Goal: Find specific page/section: Find specific page/section

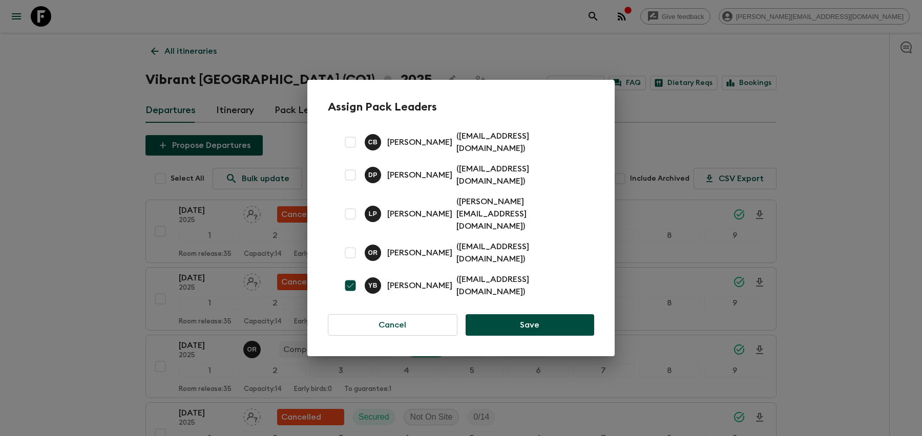
scroll to position [733, 0]
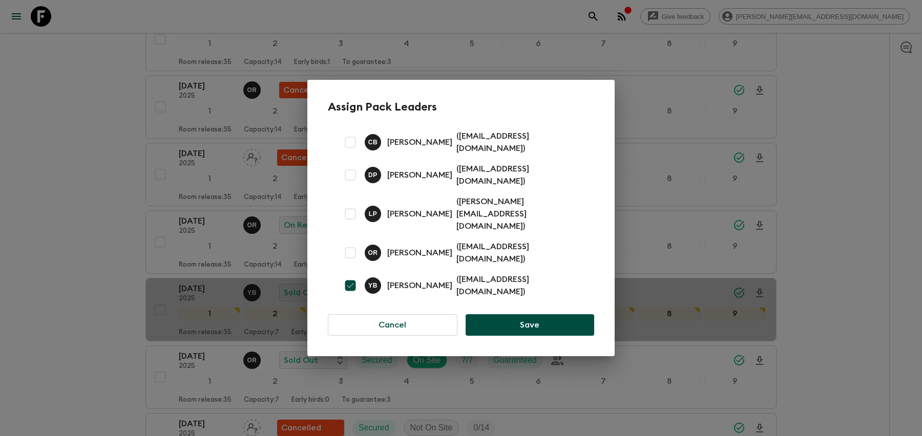
click at [706, 189] on div "Assign Pack Leaders C B [PERSON_NAME] ( [EMAIL_ADDRESS][DOMAIN_NAME] ) D P [PER…" at bounding box center [461, 218] width 922 height 436
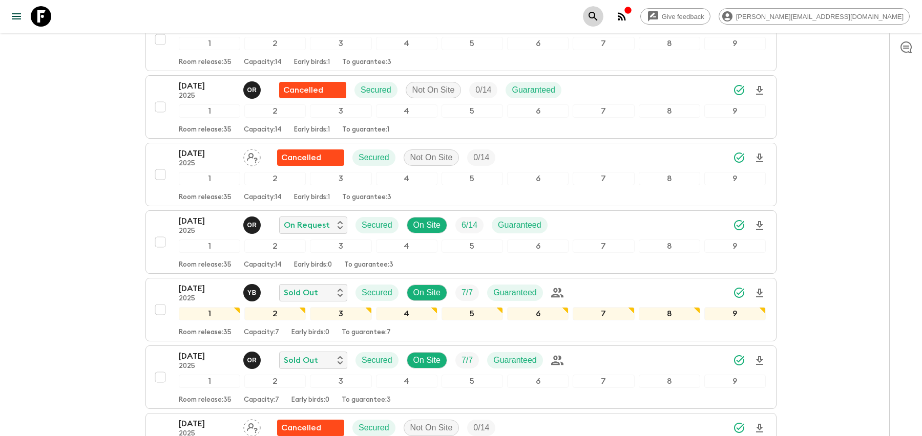
click at [599, 14] on icon "search adventures" at bounding box center [593, 16] width 12 height 12
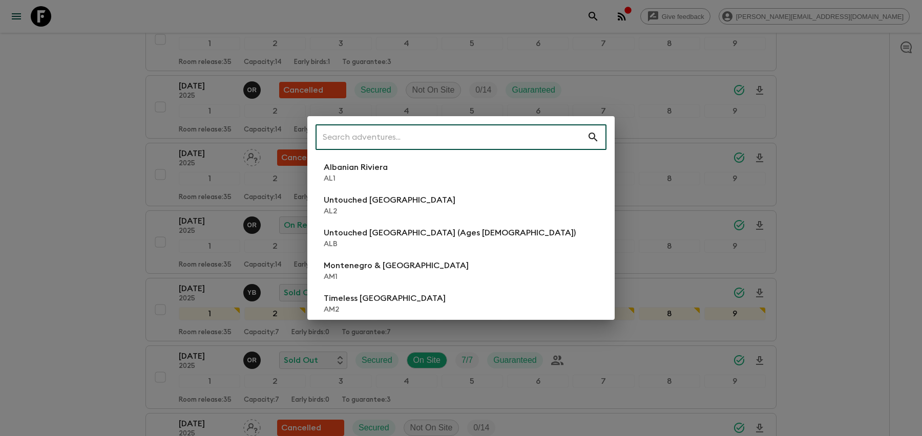
type input "o"
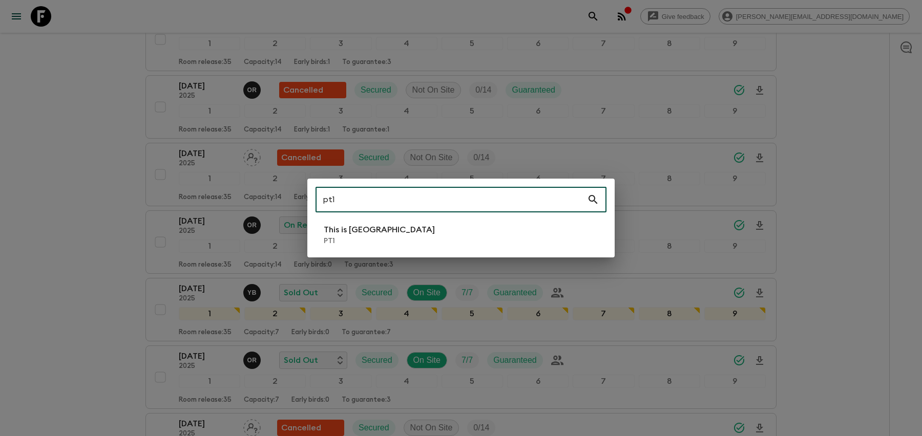
type input "pt1"
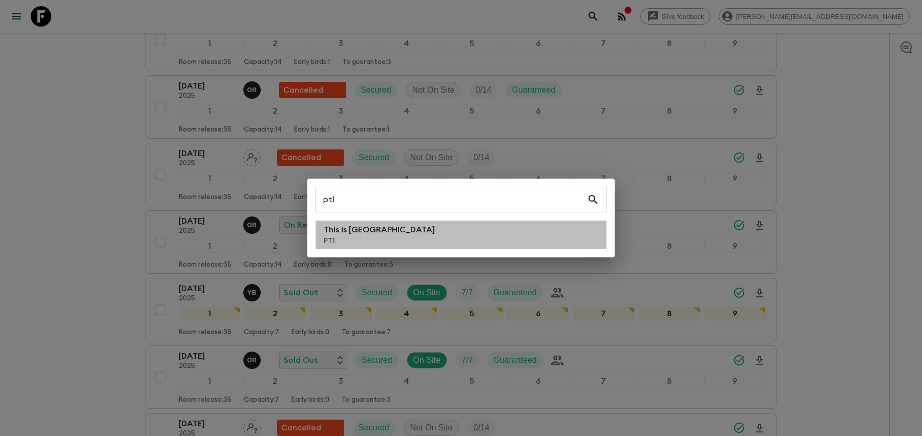
click at [517, 226] on li "This is Portugal PT1" at bounding box center [460, 235] width 291 height 29
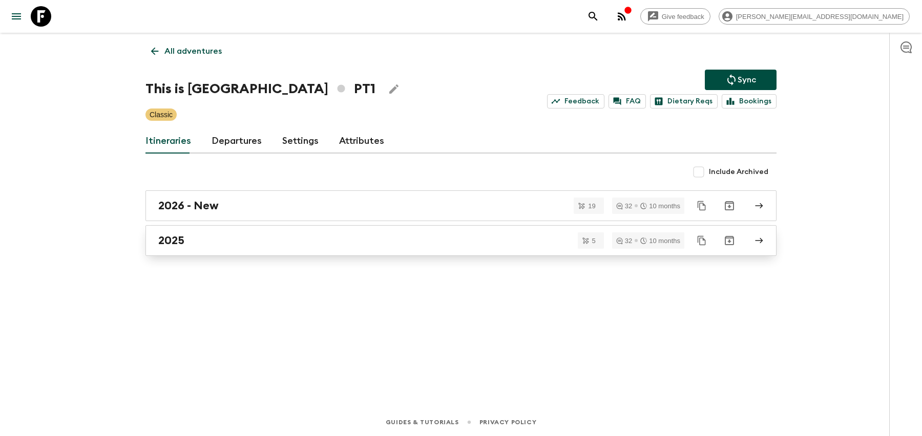
click at [285, 251] on link "2025" at bounding box center [460, 240] width 631 height 31
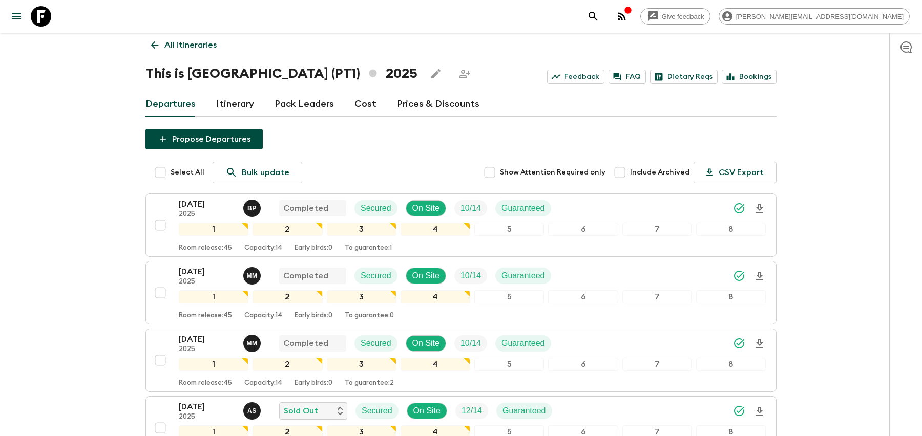
scroll to position [186, 0]
